Goal: Check status: Check status

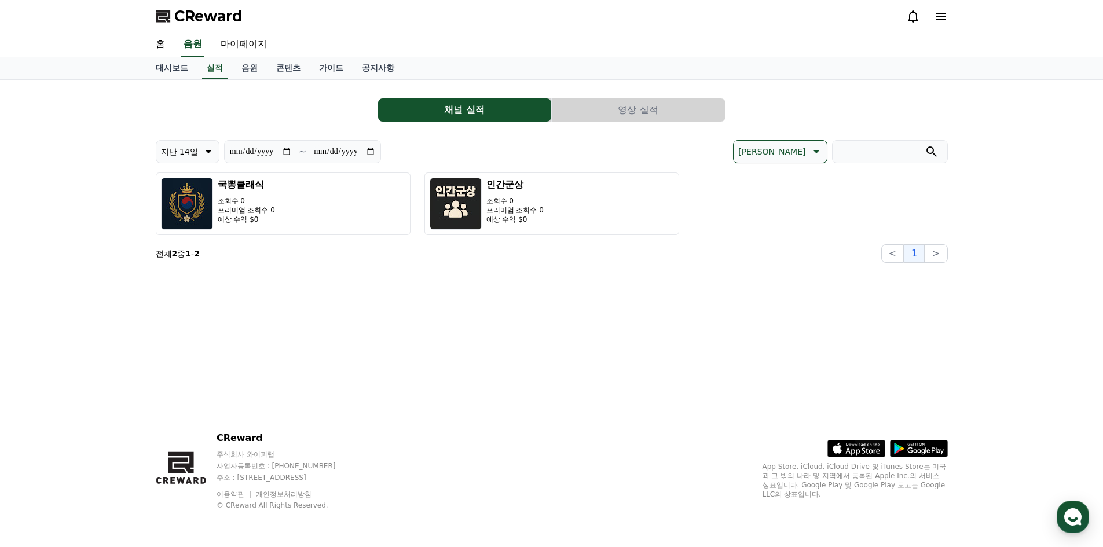
click at [340, 164] on div "**********" at bounding box center [552, 201] width 792 height 123
click at [347, 153] on input "**********" at bounding box center [344, 151] width 63 height 13
click at [374, 152] on input "**********" at bounding box center [344, 151] width 63 height 13
type input "**********"
